Goal: Information Seeking & Learning: Check status

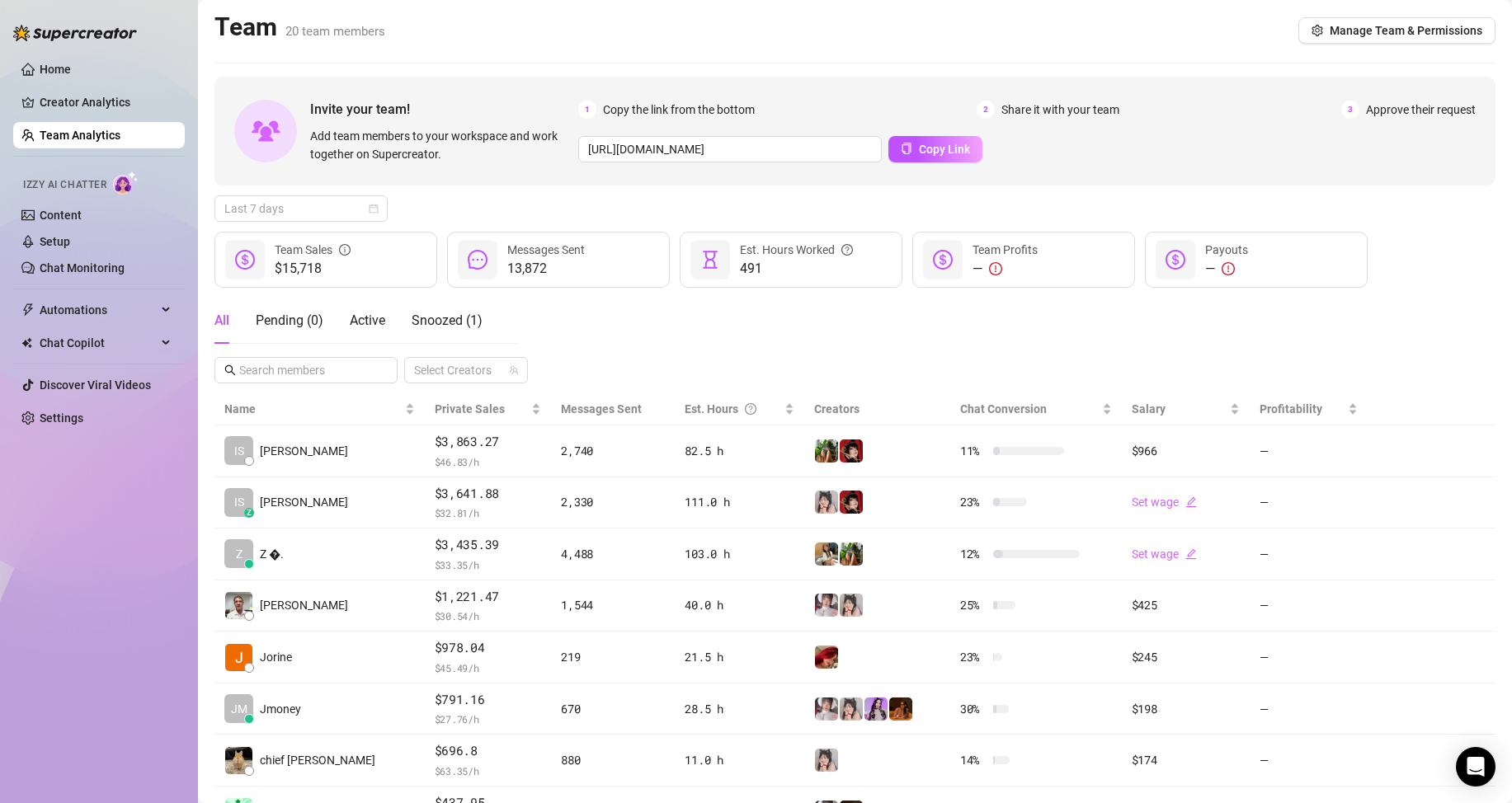
drag, startPoint x: 382, startPoint y: 208, endPoint x: 377, endPoint y: 226, distance: 18.7
click at [378, 210] on div "Last 7 days" at bounding box center [301, 208] width 173 height 27
click at [316, 346] on div "Custom date" at bounding box center [301, 347] width 147 height 18
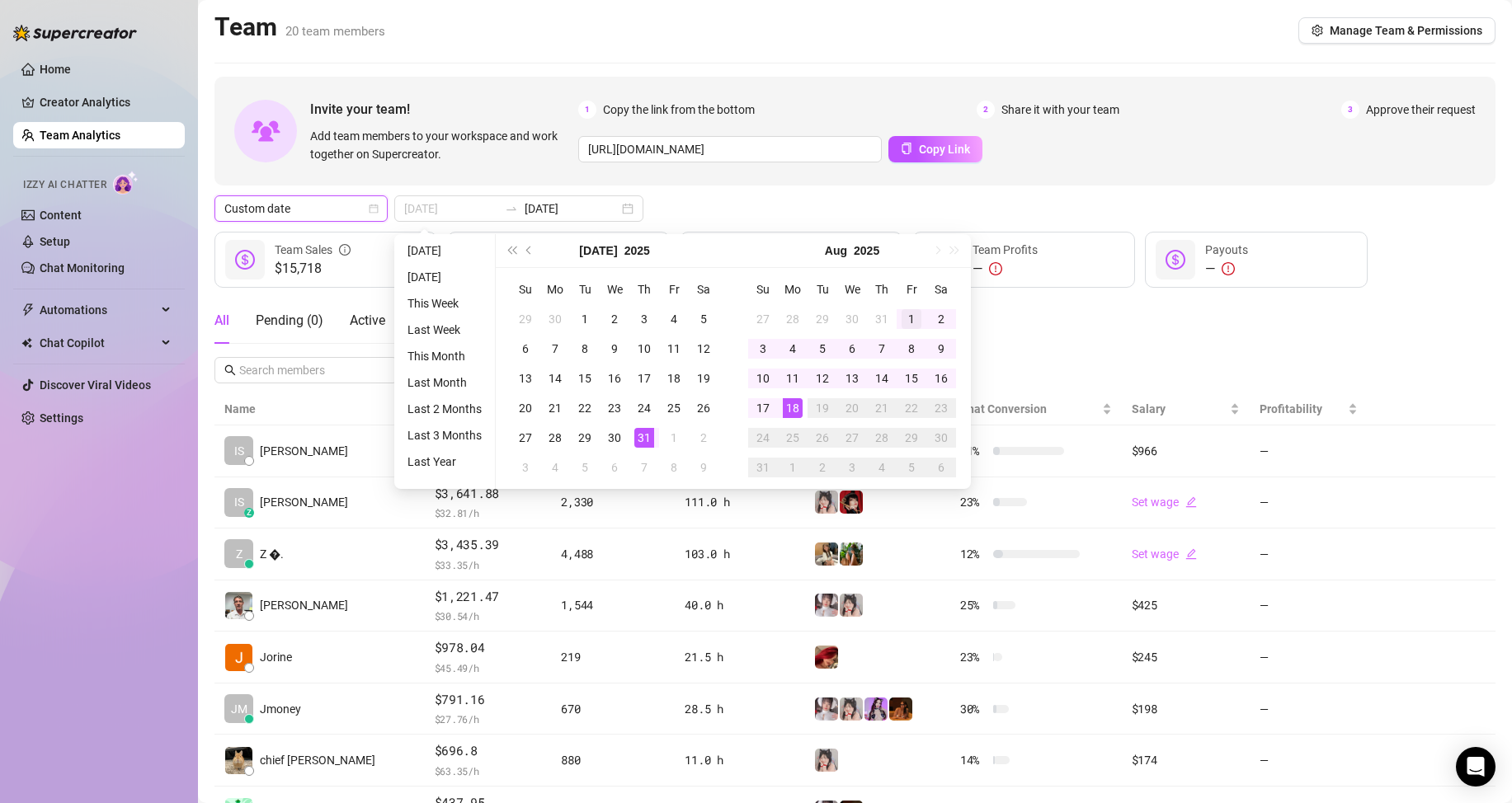
type input "2025-08-01"
click at [906, 317] on div "1" at bounding box center [912, 319] width 20 height 20
type input "2025-08-15"
click at [917, 386] on div "15" at bounding box center [912, 379] width 20 height 20
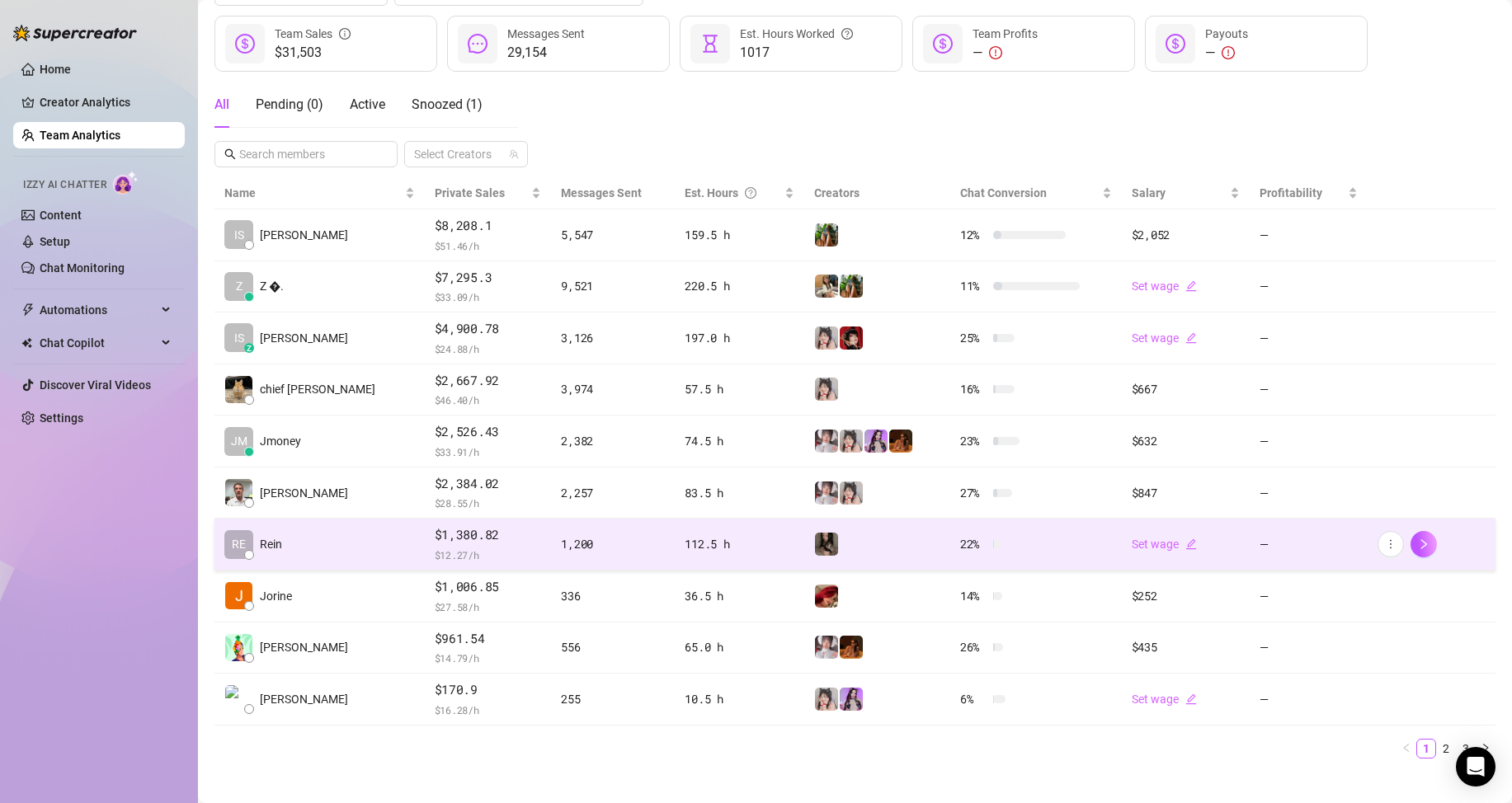
scroll to position [235, 0]
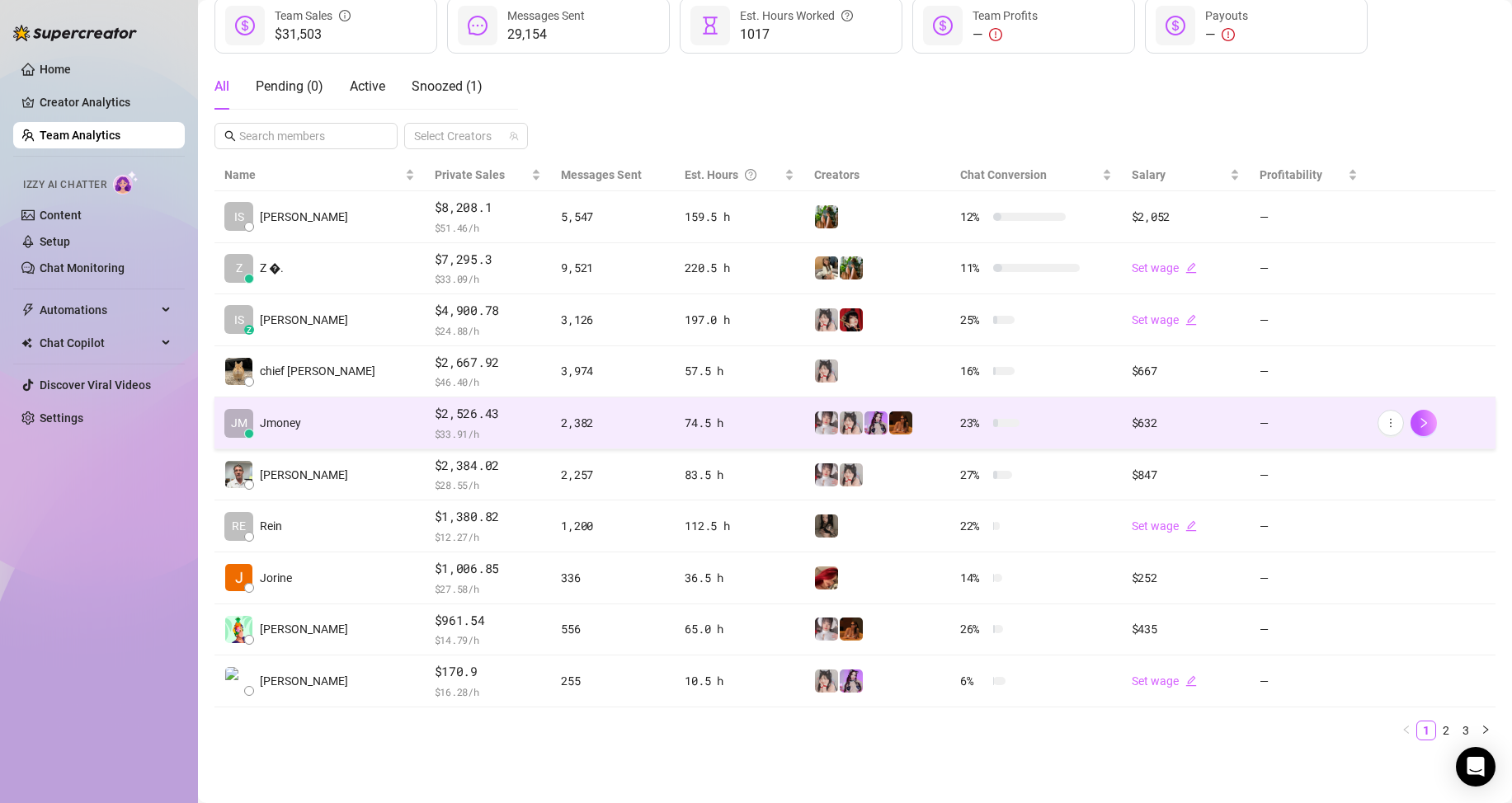
click at [441, 423] on span "$2,526.43" at bounding box center [488, 414] width 107 height 20
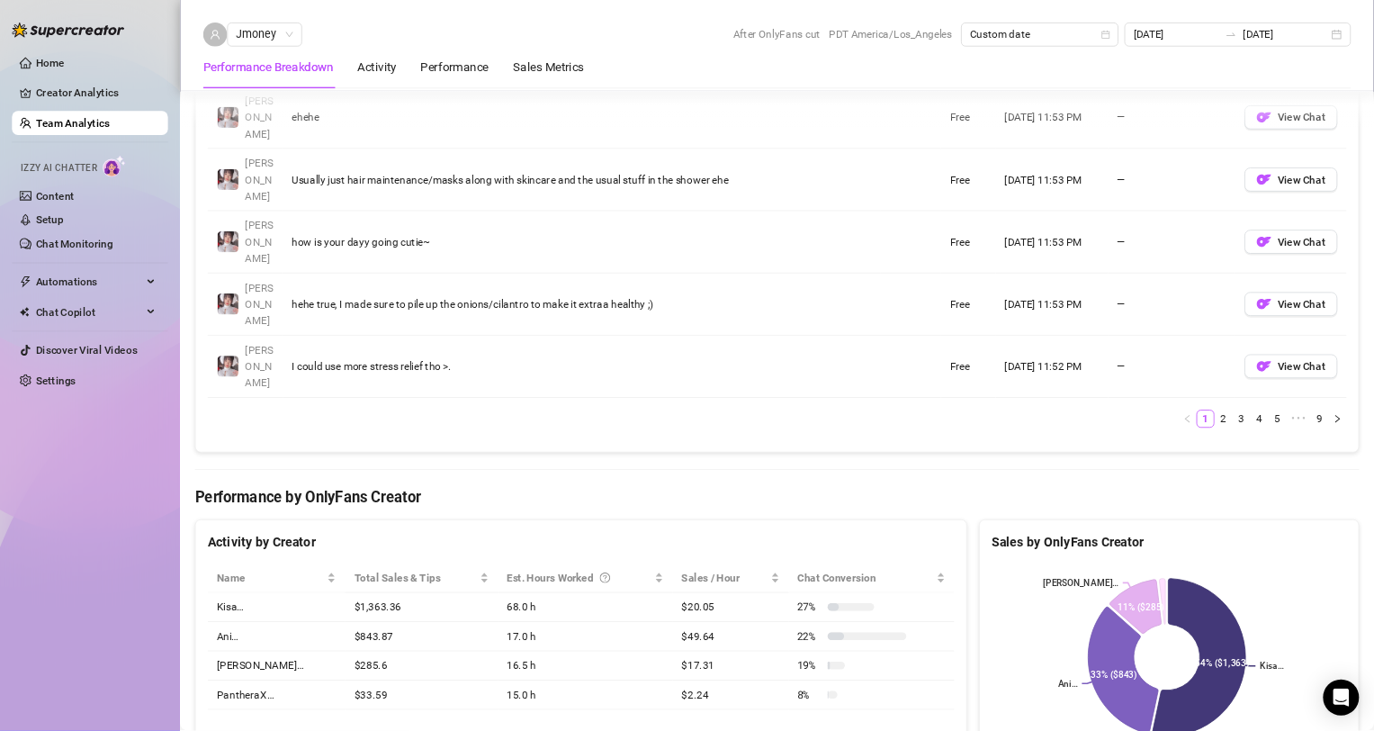
scroll to position [1695, 0]
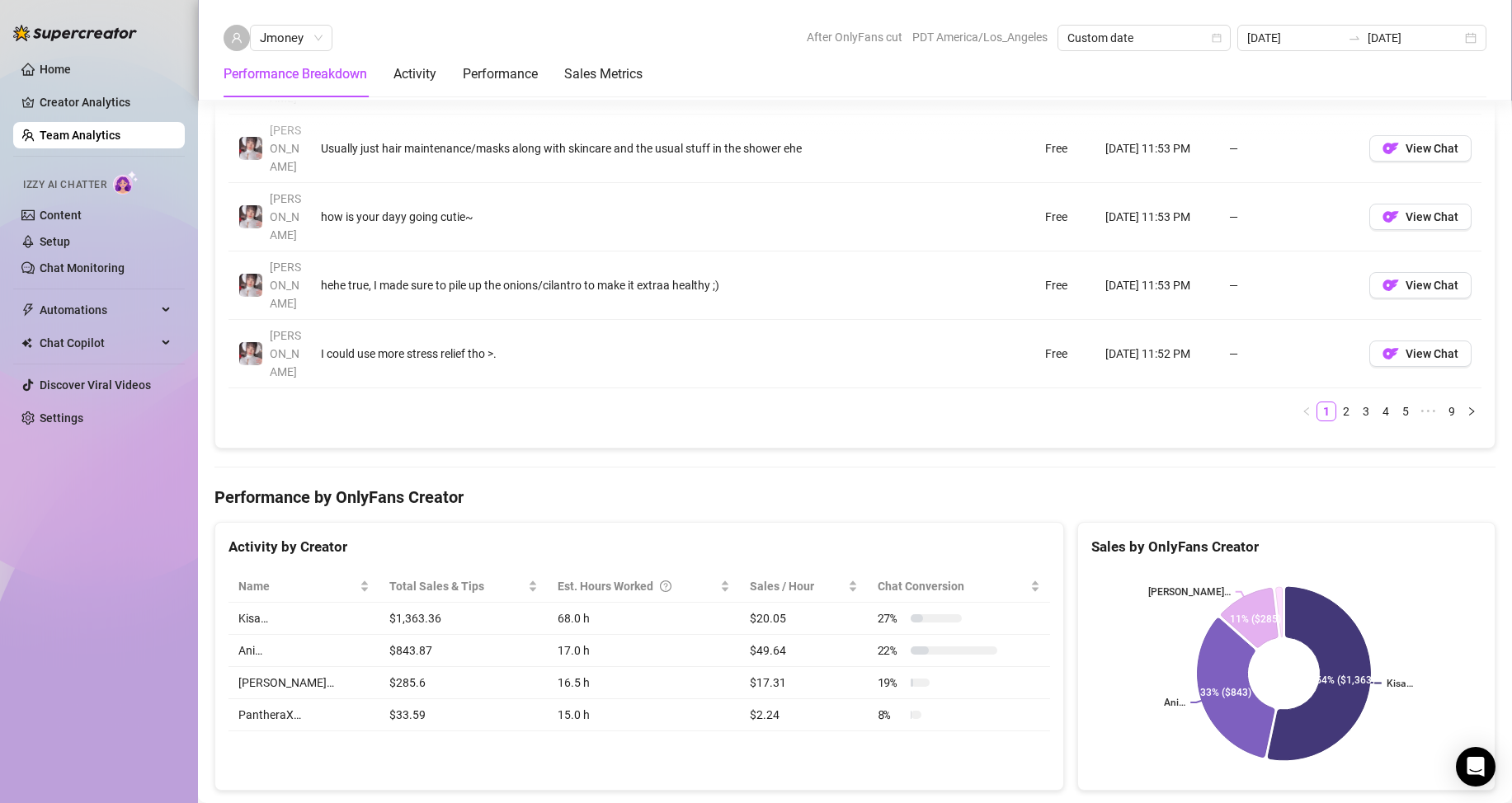
drag, startPoint x: 139, startPoint y: 567, endPoint x: 159, endPoint y: 544, distance: 30.5
click at [137, 567] on div "Home Creator Analytics Team Analytics Izzy AI Chatter Content Setup Chat Monito…" at bounding box center [98, 394] width 171 height 788
click at [83, 567] on div "Home Creator Analytics Team Analytics Izzy AI Chatter Content Setup Chat Monito…" at bounding box center [98, 394] width 171 height 788
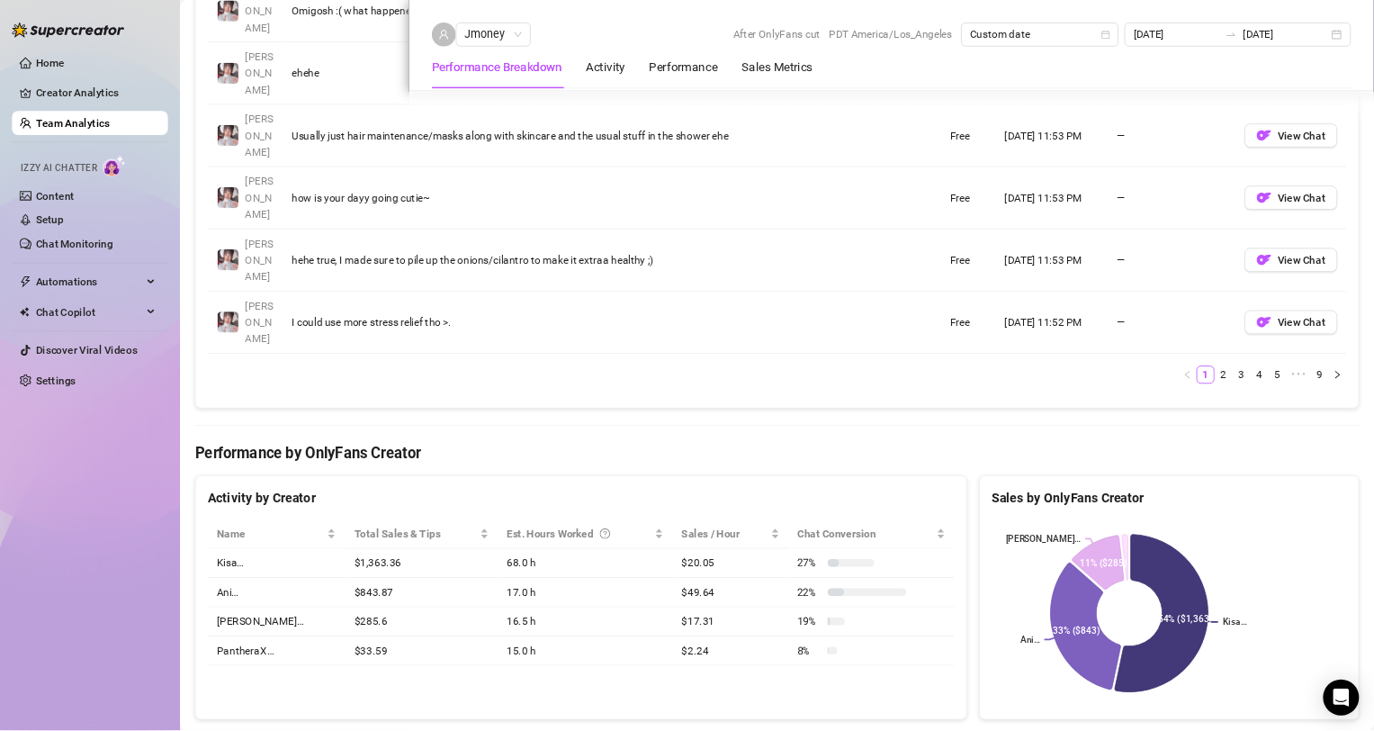
scroll to position [1694, 0]
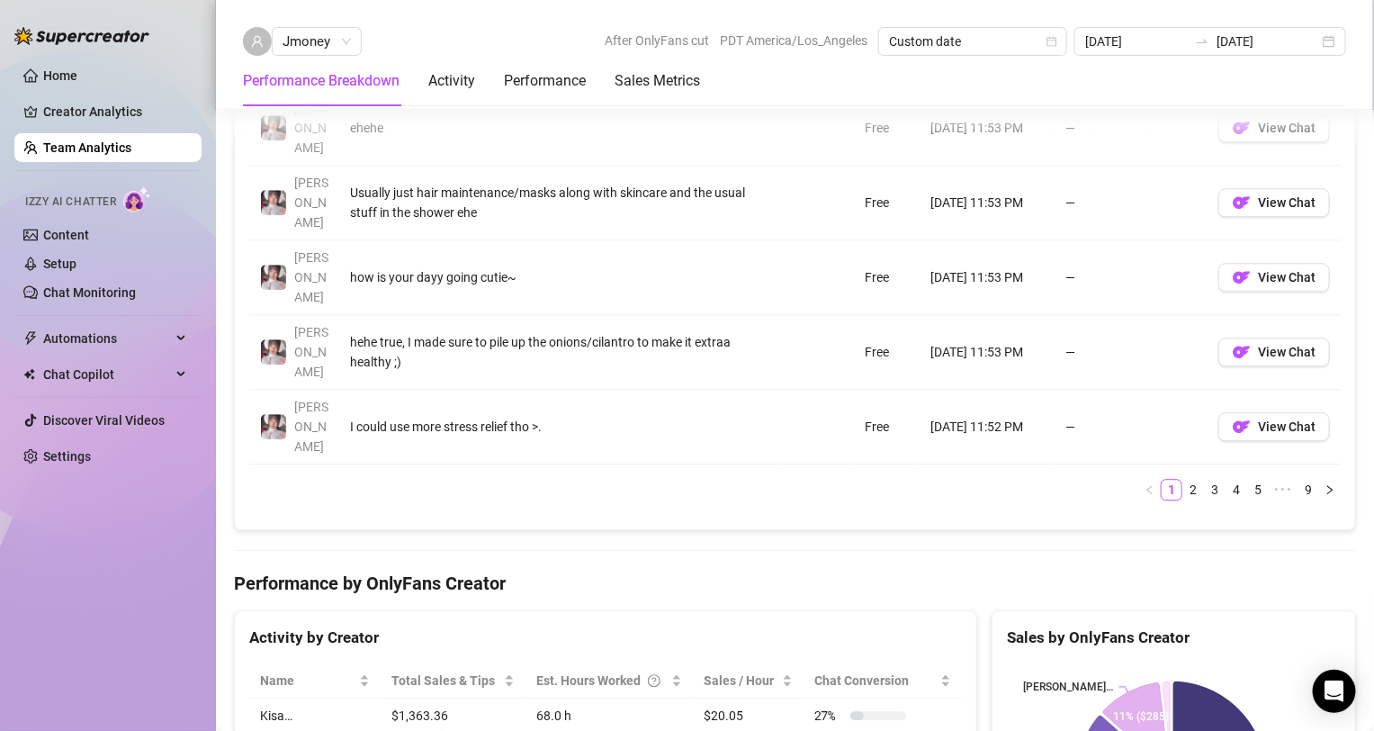
drag, startPoint x: 97, startPoint y: 636, endPoint x: 264, endPoint y: 579, distance: 176.2
click at [96, 634] on div "Home Creator Analytics Team Analytics Izzy AI Chatter Content Setup Chat Monito…" at bounding box center [107, 357] width 187 height 715
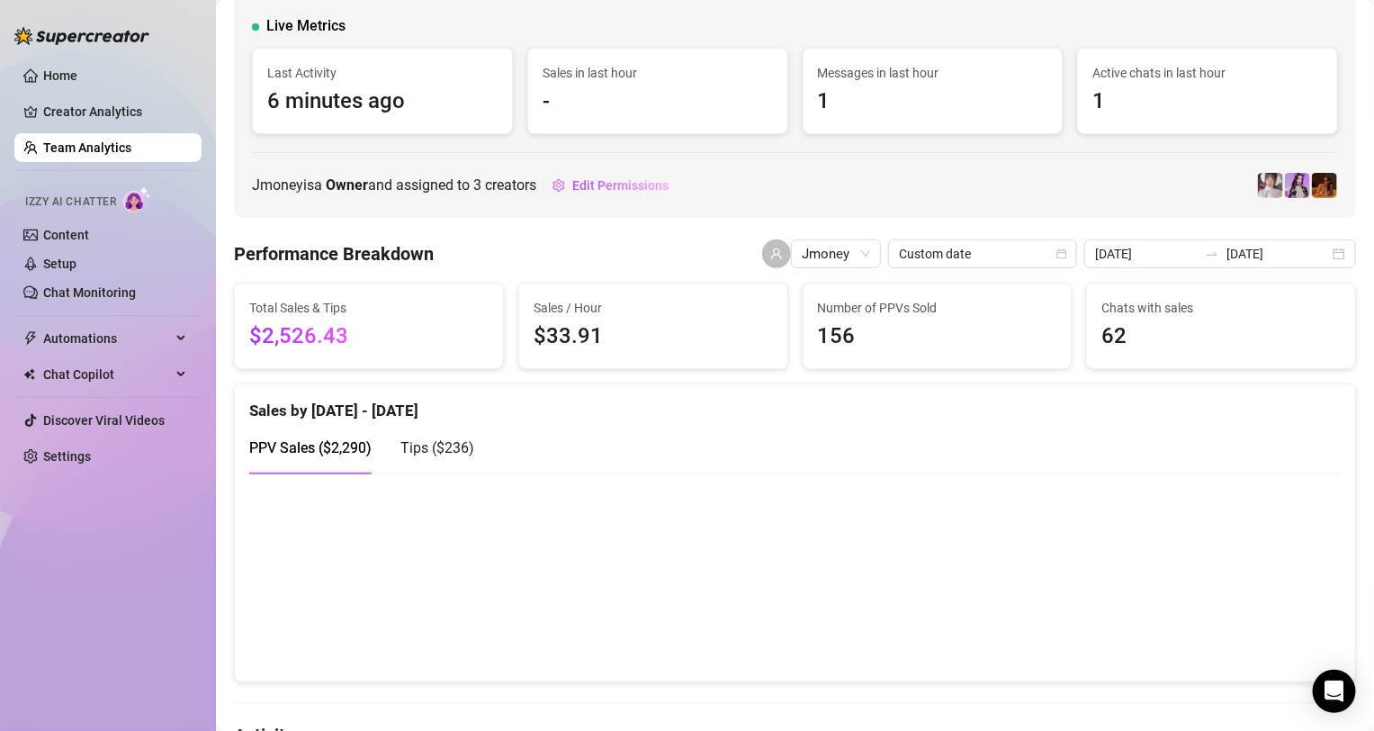
scroll to position [149, 0]
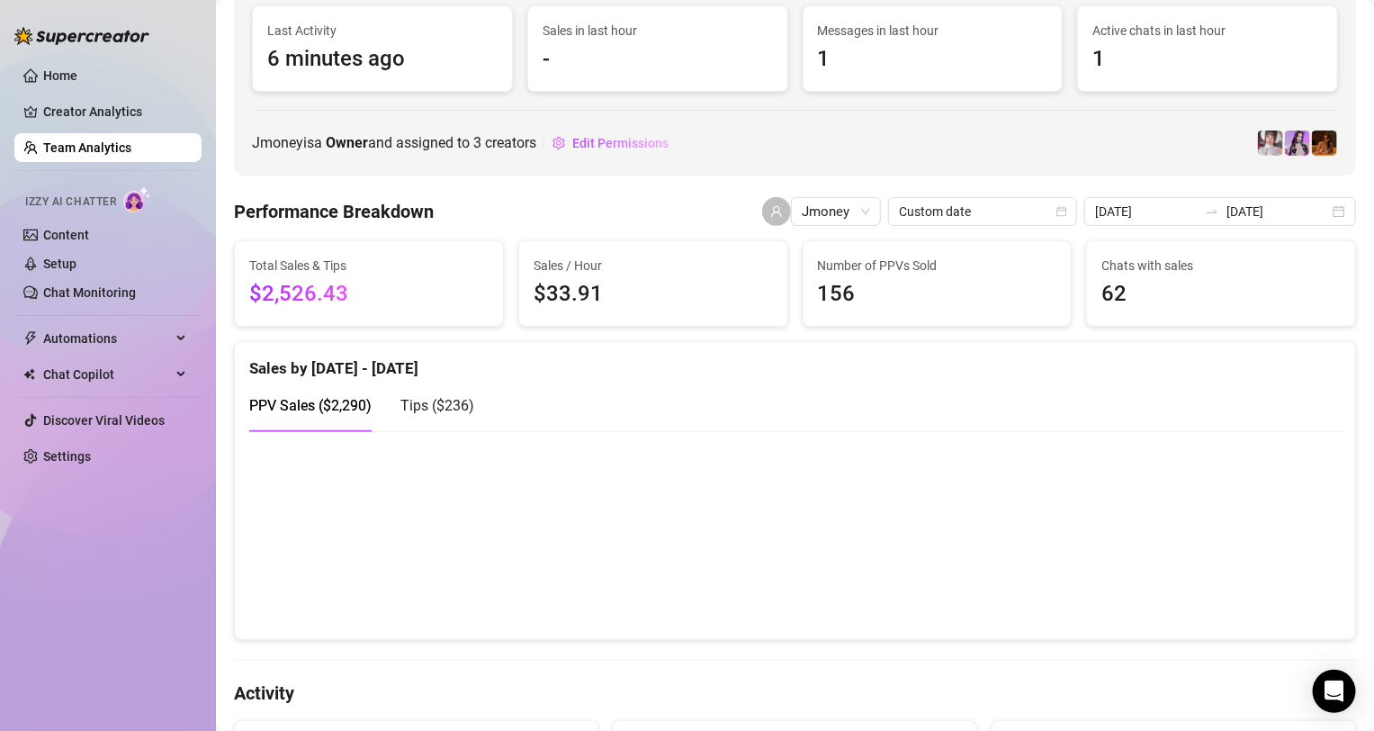
click at [466, 403] on span "Tips ( $236 )" at bounding box center [437, 405] width 74 height 17
click at [320, 405] on span "PPV Sales ( $2,290 )" at bounding box center [310, 405] width 122 height 17
